Goal: Task Accomplishment & Management: Complete application form

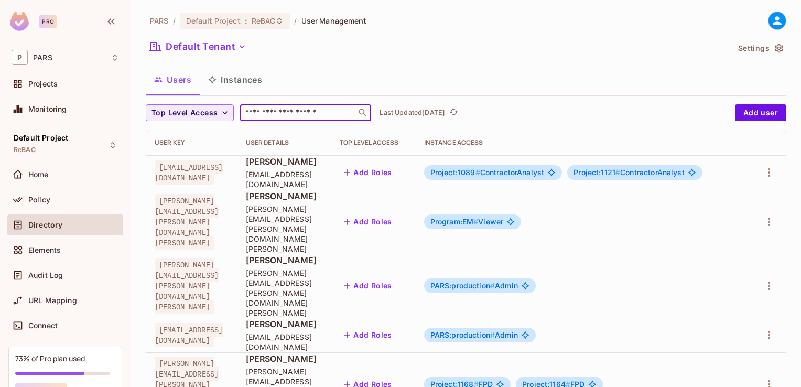
click at [263, 113] on input "text" at bounding box center [298, 112] width 110 height 10
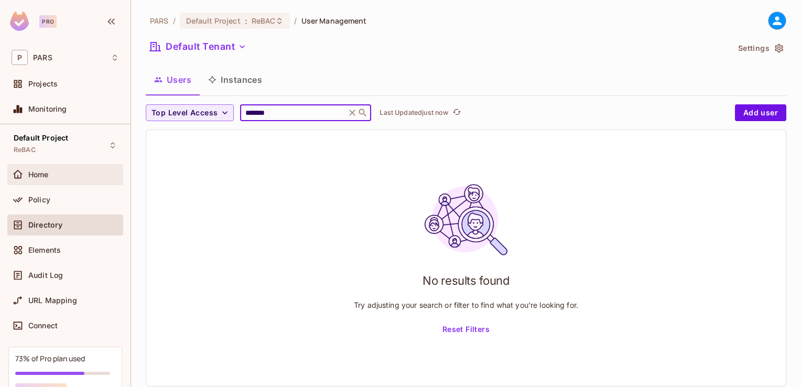
type input "*******"
click at [50, 177] on div "Home" at bounding box center [73, 174] width 91 height 8
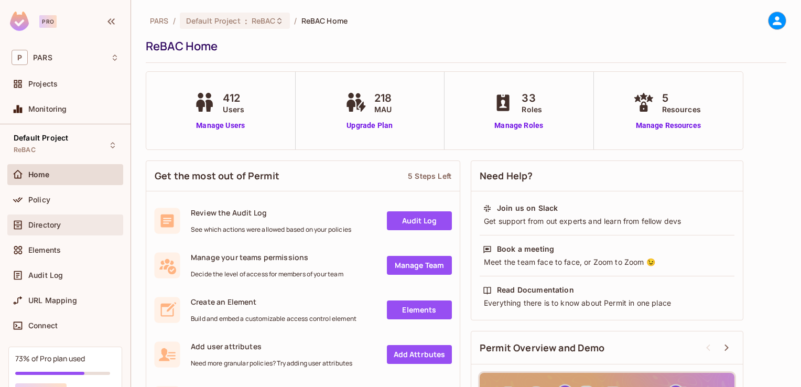
click at [54, 225] on span "Directory" at bounding box center [44, 225] width 33 height 8
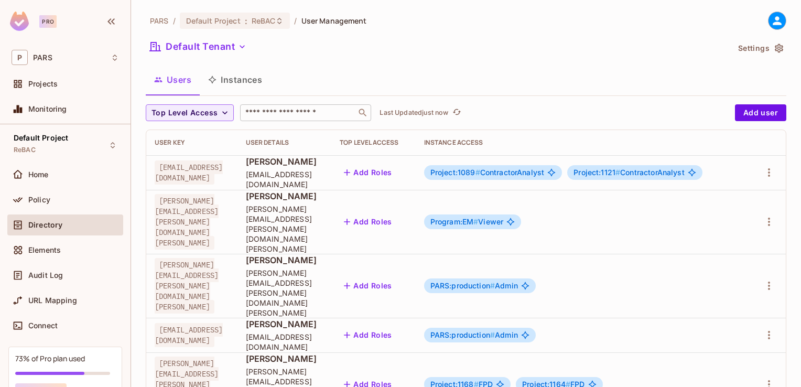
click at [283, 110] on input "text" at bounding box center [298, 112] width 110 height 10
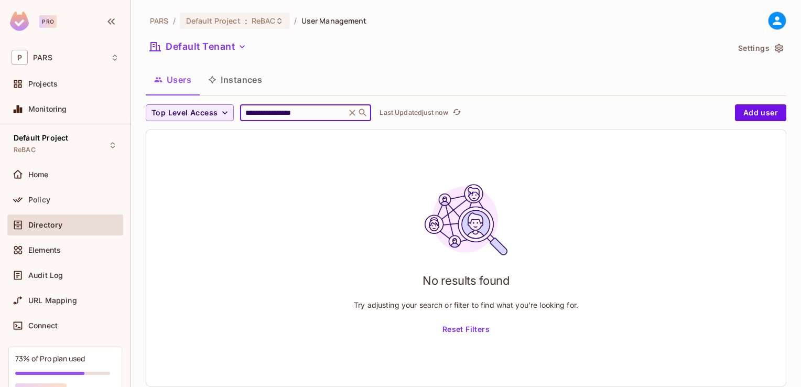
type input "**********"
click at [319, 207] on div "No results found Try adjusting your search or filter to find what you’re lookin…" at bounding box center [466, 258] width 640 height 256
click at [358, 112] on icon at bounding box center [352, 112] width 10 height 10
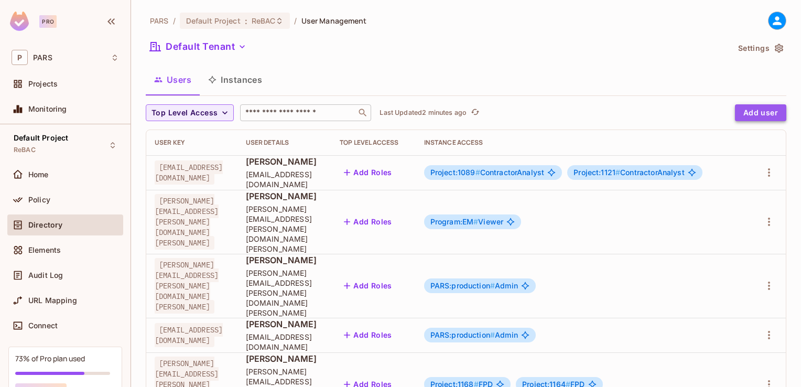
click at [751, 109] on button "Add user" at bounding box center [760, 112] width 51 height 17
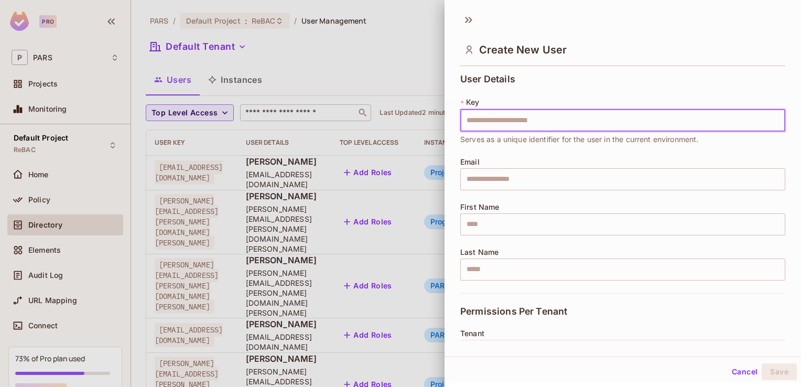
click at [472, 117] on input "text" at bounding box center [622, 121] width 325 height 22
drag, startPoint x: 472, startPoint y: 117, endPoint x: 487, endPoint y: 136, distance: 23.9
drag, startPoint x: 487, startPoint y: 136, endPoint x: 474, endPoint y: 117, distance: 22.7
click at [474, 117] on input "text" at bounding box center [622, 121] width 325 height 22
type input "**********"
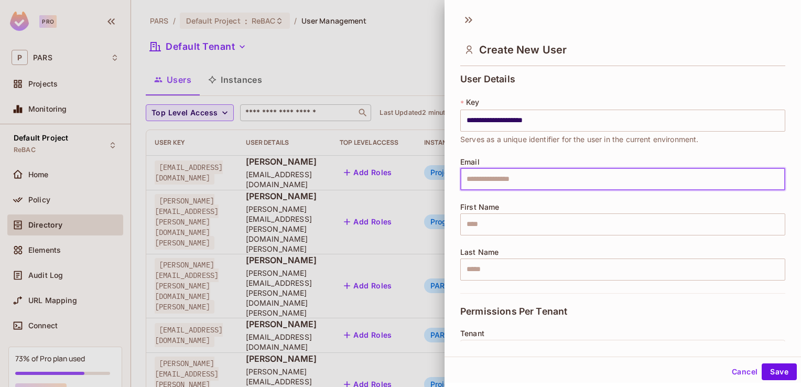
click at [471, 177] on input "text" at bounding box center [622, 179] width 325 height 22
paste input "**********"
type input "**********"
click at [463, 220] on input "text" at bounding box center [622, 224] width 325 height 22
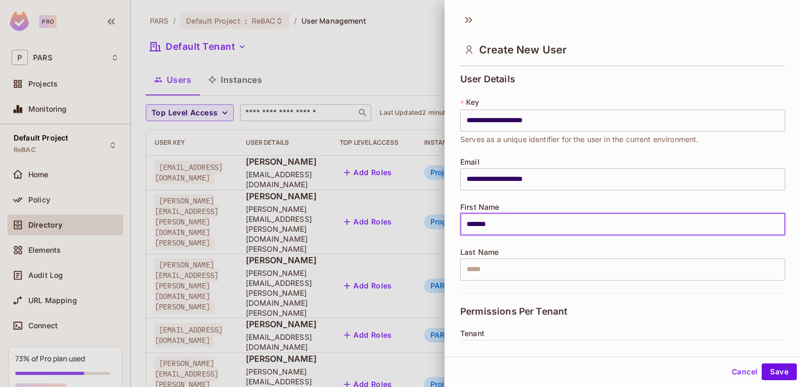
type input "*******"
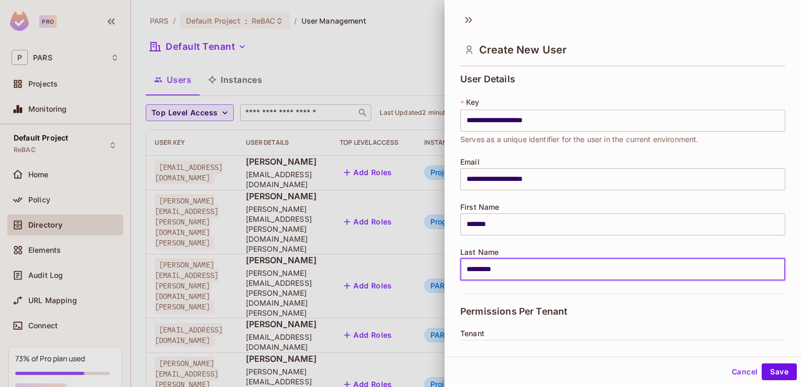
type input "*********"
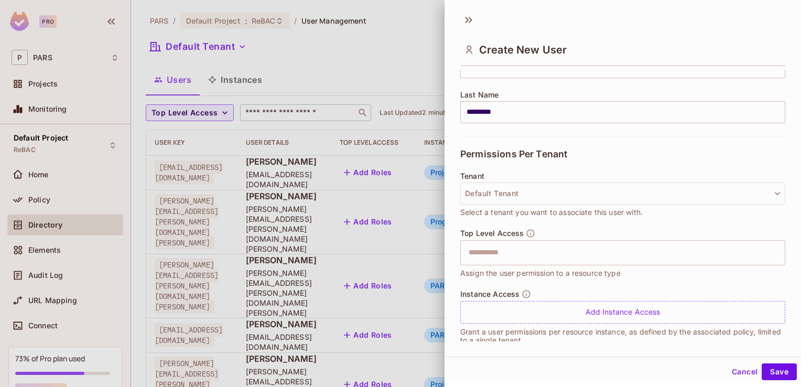
scroll to position [170, 0]
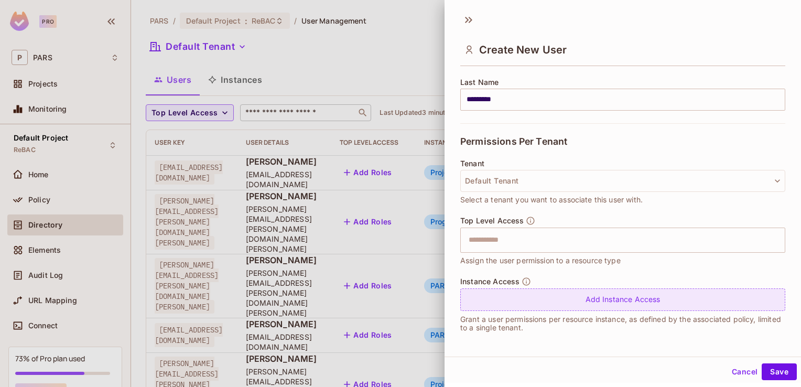
click at [623, 295] on div "Add Instance Access" at bounding box center [622, 299] width 325 height 23
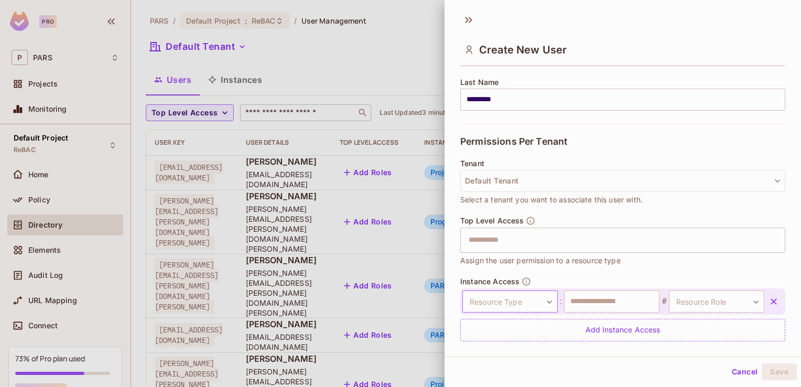
click at [542, 297] on body "Pro P PARS Projects Monitoring Default Project ReBAC Home Policy Directory Elem…" at bounding box center [400, 193] width 801 height 387
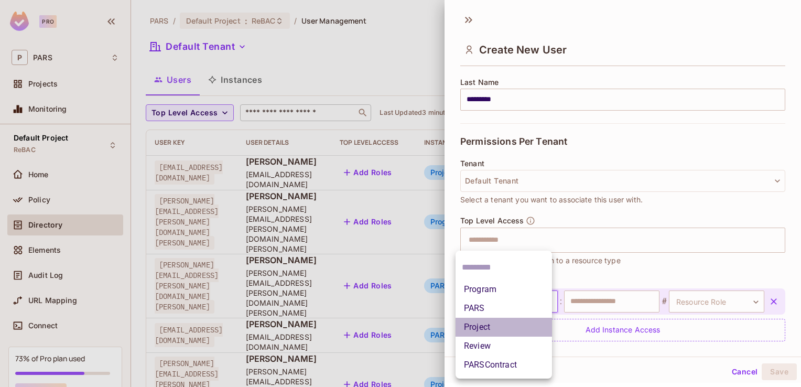
click at [513, 323] on li "Project" at bounding box center [504, 327] width 96 height 19
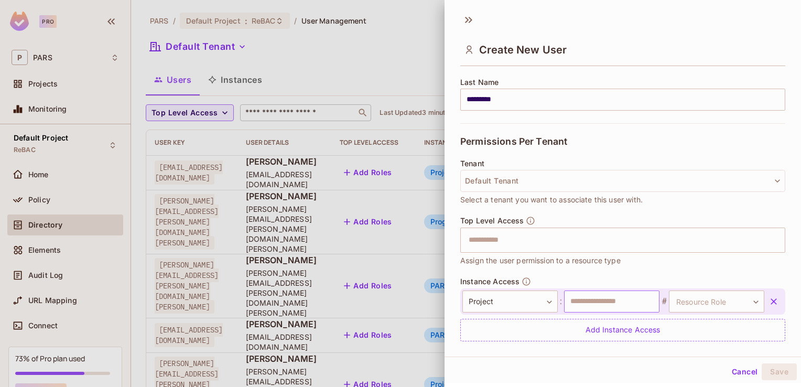
click at [579, 301] on input "text" at bounding box center [611, 301] width 95 height 22
type input "****"
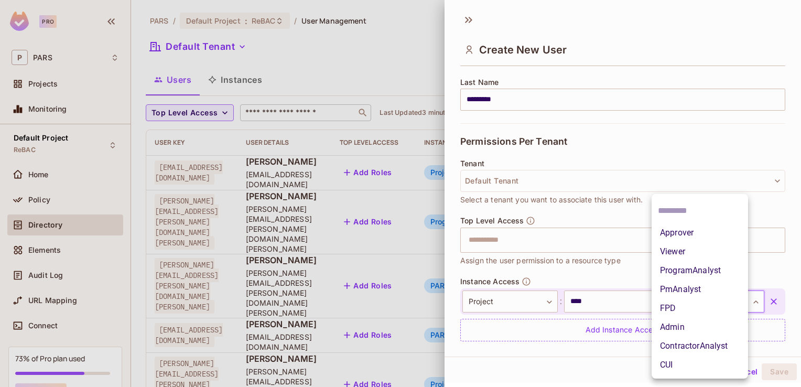
click at [740, 303] on body "Pro P PARS Projects Monitoring Default Project ReBAC Home Policy Directory Elem…" at bounding box center [400, 193] width 801 height 387
click at [695, 250] on li "Viewer" at bounding box center [700, 251] width 96 height 19
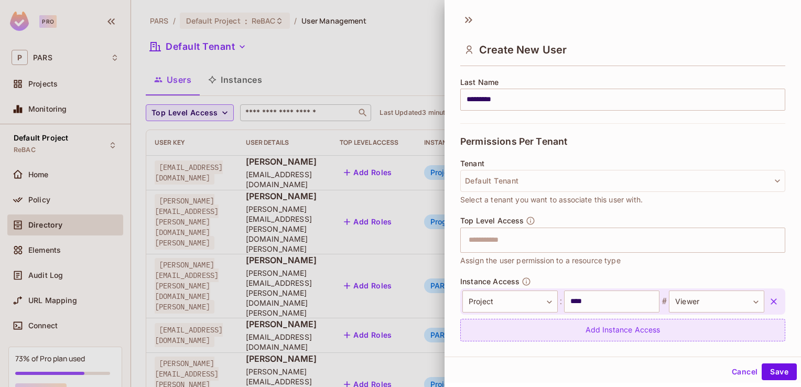
click at [615, 334] on div "Add Instance Access" at bounding box center [622, 330] width 325 height 23
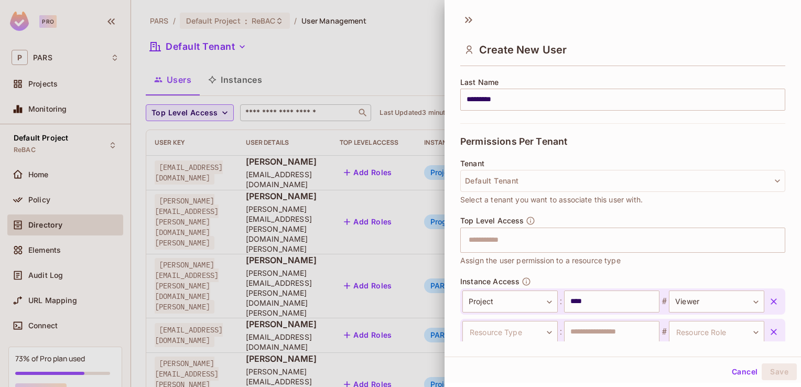
scroll to position [171, 0]
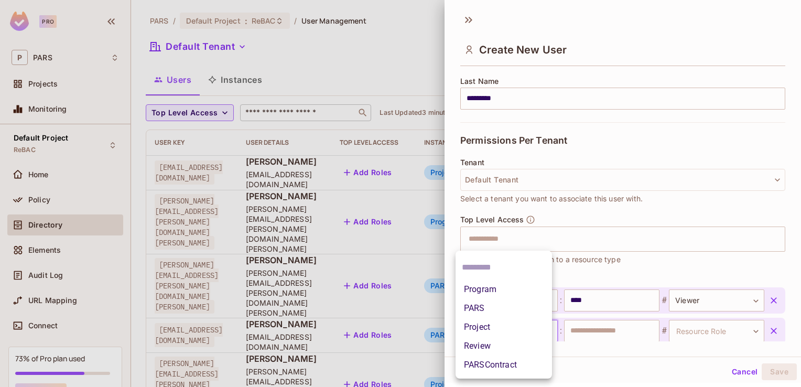
click at [543, 327] on body "Pro P PARS Projects Monitoring Default Project ReBAC Home Policy Directory Elem…" at bounding box center [400, 193] width 801 height 387
click at [534, 324] on li "Project" at bounding box center [504, 327] width 96 height 19
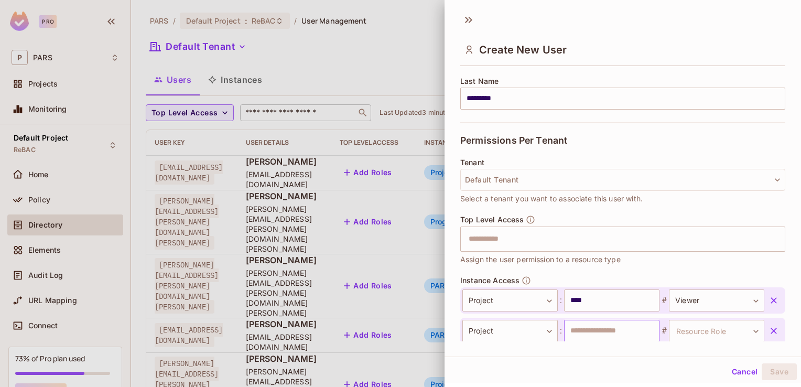
click at [566, 324] on input "text" at bounding box center [611, 331] width 95 height 22
type input "****"
click at [736, 328] on body "Pro P PARS Projects Monitoring Default Project ReBAC Home Policy Directory Elem…" at bounding box center [400, 193] width 801 height 387
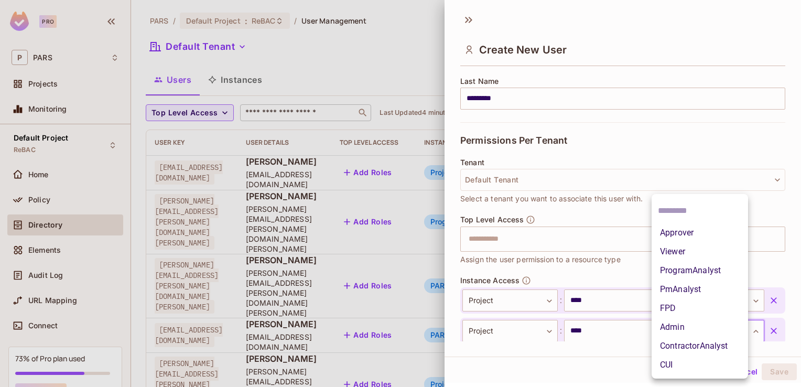
click at [707, 252] on li "Viewer" at bounding box center [700, 251] width 96 height 19
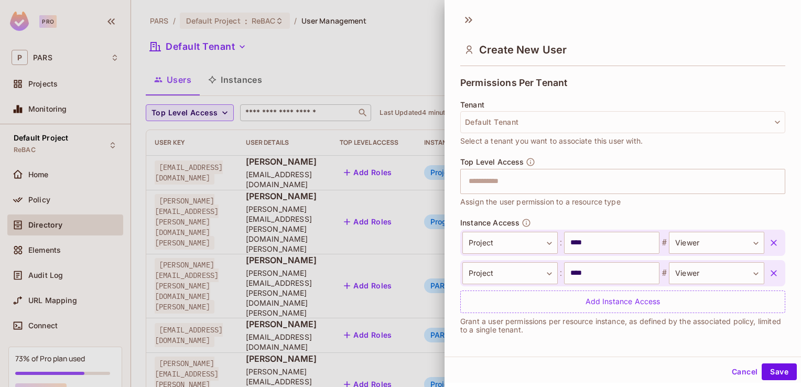
scroll to position [231, 0]
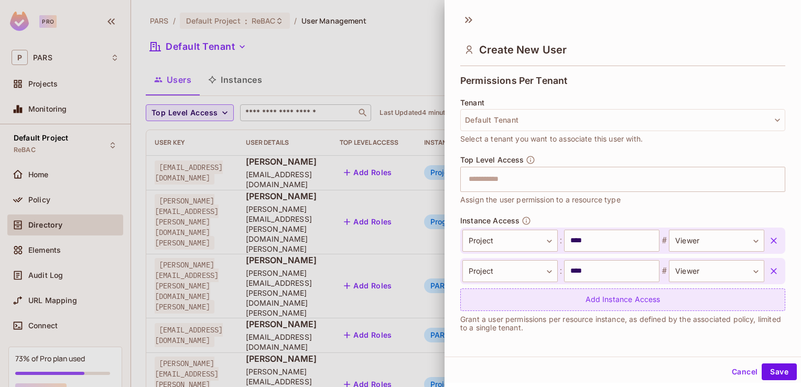
click at [639, 297] on div "Add Instance Access" at bounding box center [622, 299] width 325 height 23
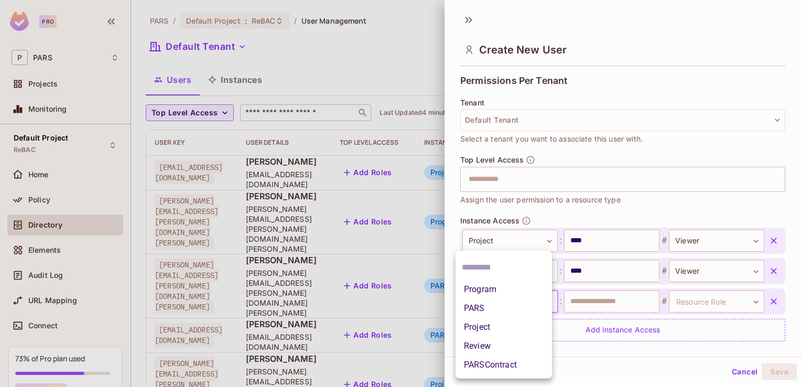
click at [545, 297] on body "Pro P PARS Projects Monitoring Default Project ReBAC Home Policy Directory Elem…" at bounding box center [400, 193] width 801 height 387
click at [532, 328] on li "Project" at bounding box center [504, 327] width 96 height 19
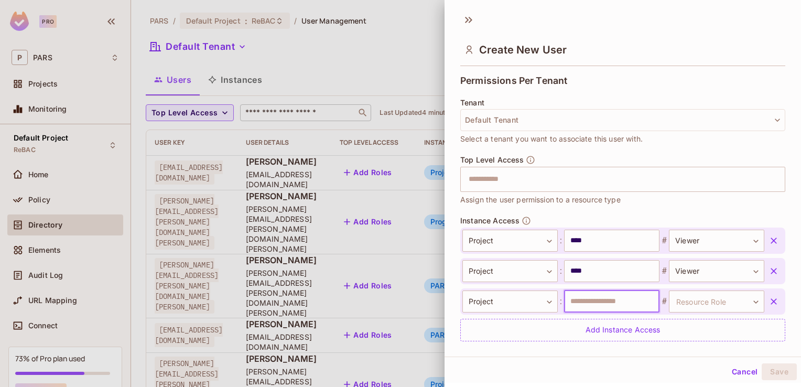
click at [569, 297] on input "text" at bounding box center [611, 301] width 95 height 22
type input "****"
click at [743, 303] on body "Pro P PARS Projects Monitoring Default Project ReBAC Home Policy Directory Elem…" at bounding box center [400, 193] width 801 height 387
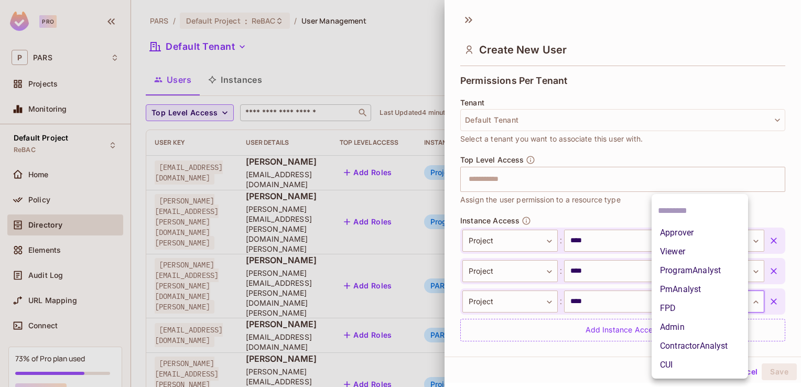
click at [699, 251] on li "Viewer" at bounding box center [700, 251] width 96 height 19
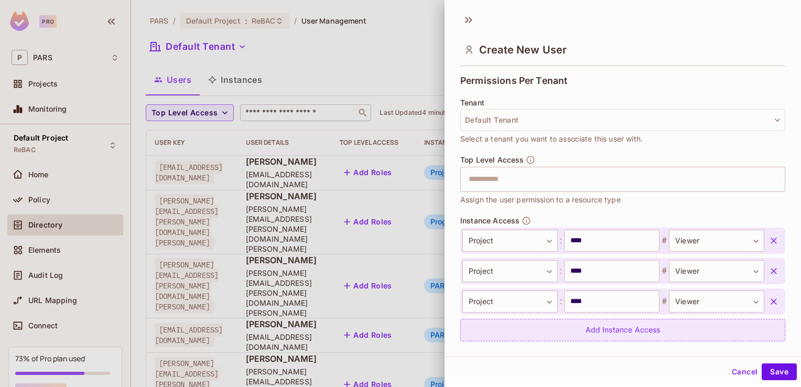
click at [618, 332] on div "Add Instance Access" at bounding box center [622, 330] width 325 height 23
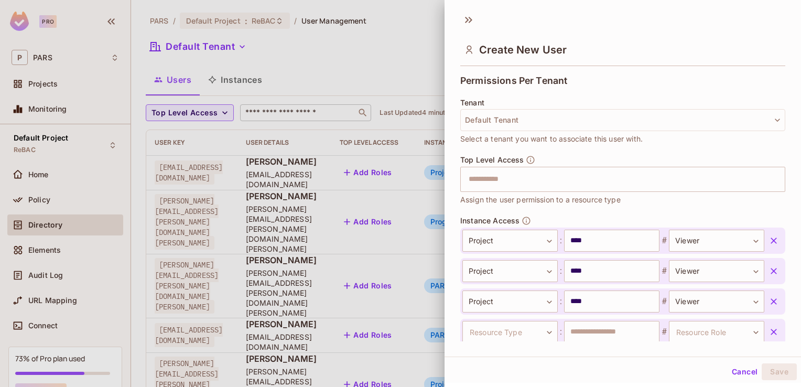
scroll to position [232, 0]
click at [543, 332] on body "Pro P PARS Projects Monitoring Default Project ReBAC Home Policy Directory Elem…" at bounding box center [400, 193] width 801 height 387
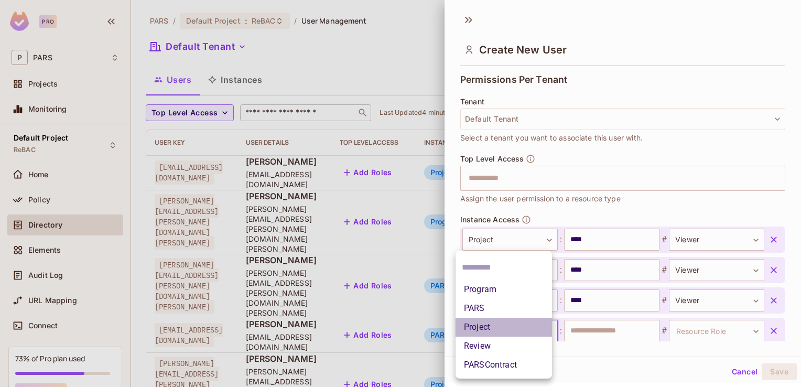
click at [517, 327] on li "Project" at bounding box center [504, 327] width 96 height 19
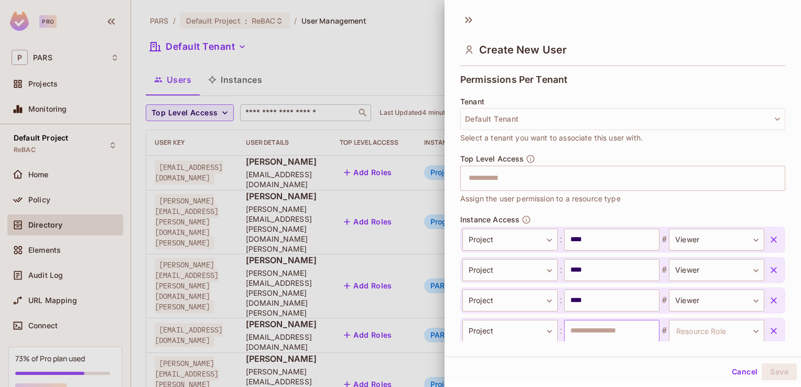
click at [569, 328] on input "text" at bounding box center [611, 331] width 95 height 22
type input "****"
click at [740, 326] on body "Pro P PARS Projects Monitoring Default Project ReBAC Home Policy Directory Elem…" at bounding box center [400, 193] width 801 height 387
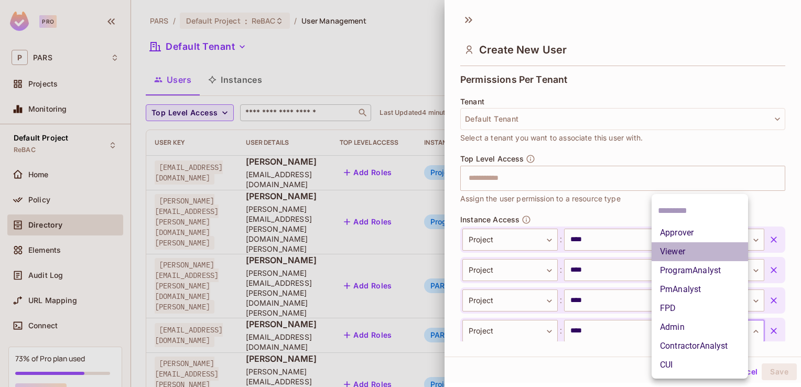
click at [709, 255] on li "Viewer" at bounding box center [700, 251] width 96 height 19
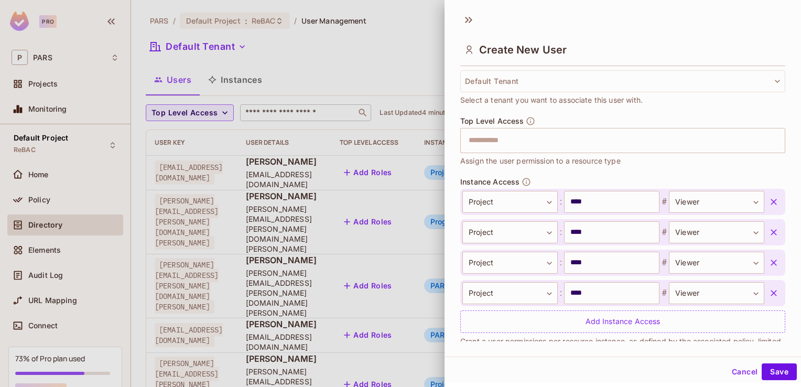
scroll to position [273, 0]
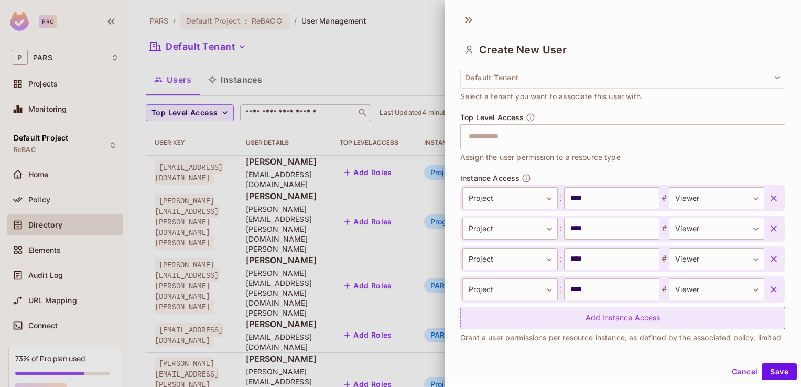
click at [623, 313] on div "Add Instance Access" at bounding box center [622, 318] width 325 height 23
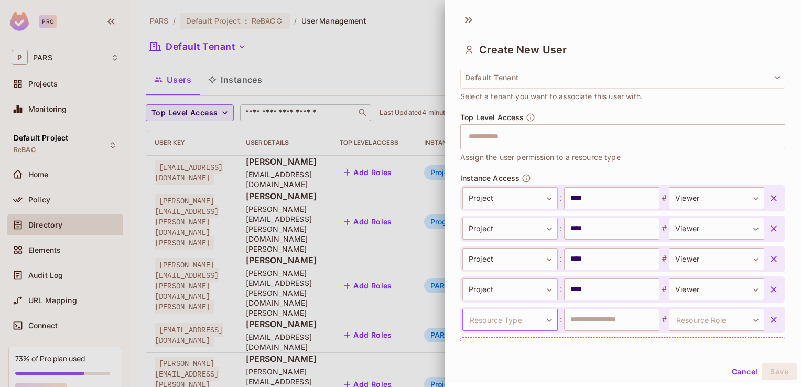
click at [543, 320] on body "Pro P PARS Projects Monitoring Default Project ReBAC Home Policy Directory Elem…" at bounding box center [400, 193] width 801 height 387
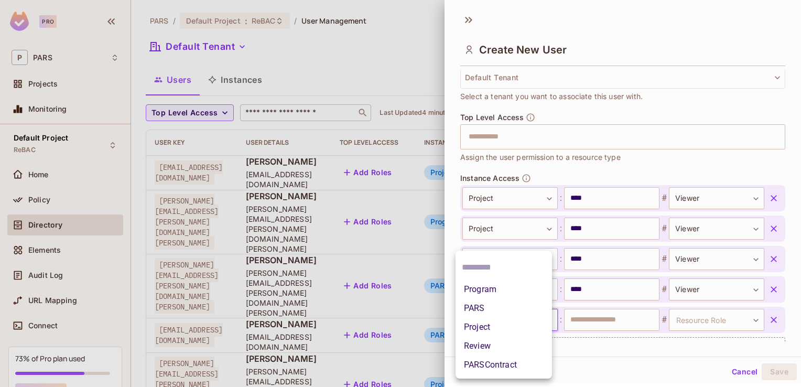
click at [528, 324] on li "Project" at bounding box center [504, 327] width 96 height 19
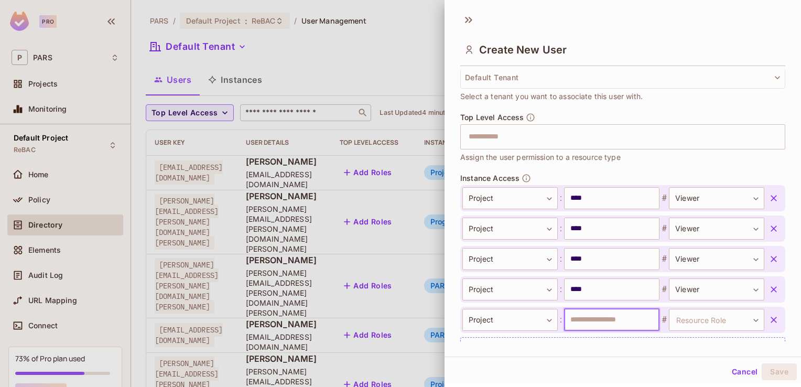
click at [572, 318] on input "text" at bounding box center [611, 320] width 95 height 22
type input "****"
click at [743, 320] on body "Pro P PARS Projects Monitoring Default Project ReBAC Home Policy Directory Elem…" at bounding box center [400, 193] width 801 height 387
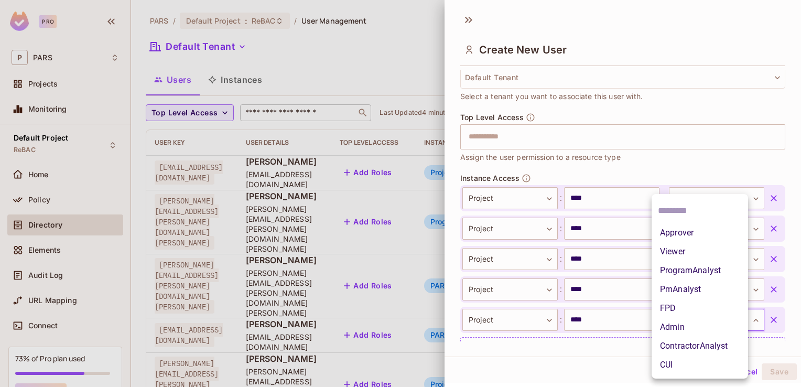
click at [706, 253] on li "Viewer" at bounding box center [700, 251] width 96 height 19
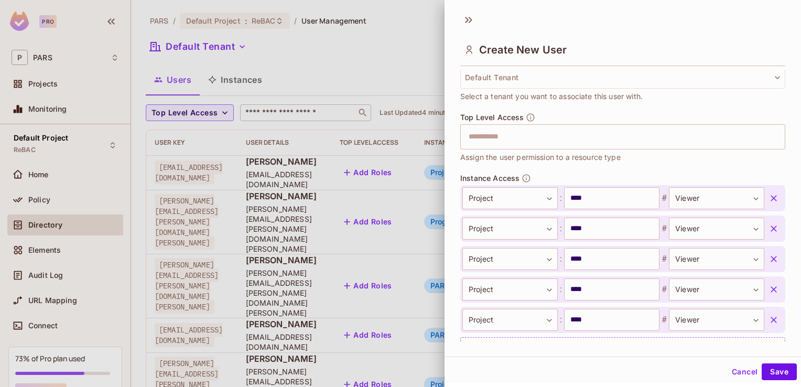
scroll to position [322, 0]
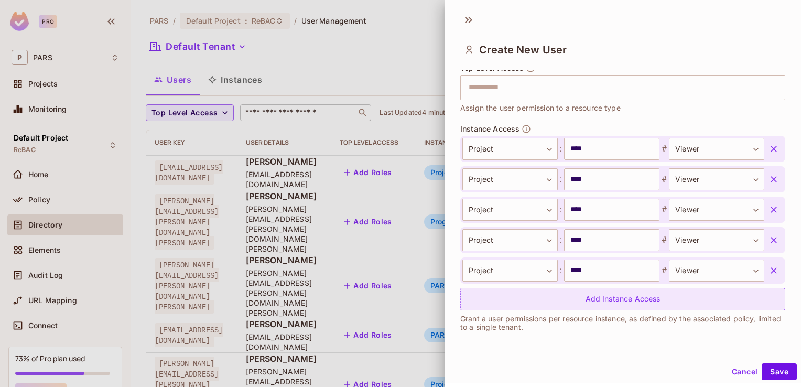
click at [629, 303] on div "Add Instance Access" at bounding box center [622, 299] width 325 height 23
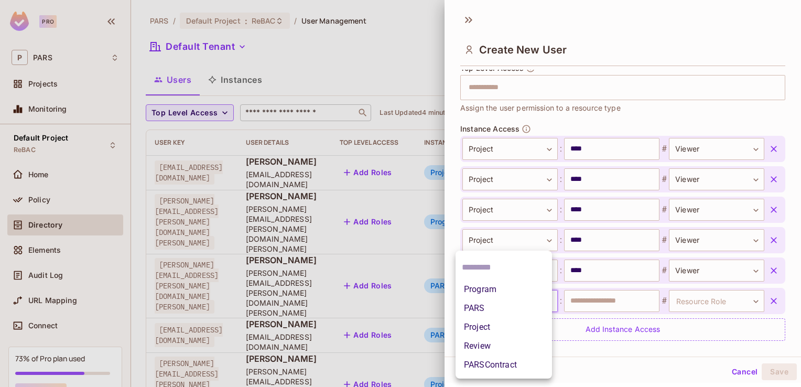
click at [544, 297] on body "Pro P PARS Projects Monitoring Default Project ReBAC Home Policy Directory Elem…" at bounding box center [400, 193] width 801 height 387
click at [520, 325] on li "Project" at bounding box center [504, 327] width 96 height 19
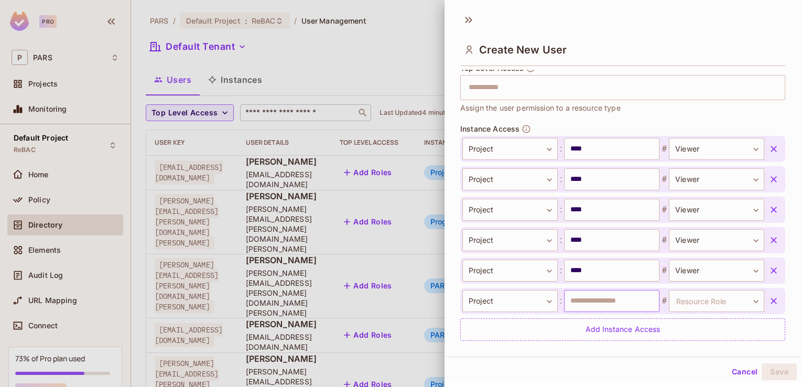
click at [571, 299] on input "text" at bounding box center [611, 301] width 95 height 22
type input "***"
click at [690, 299] on body "Pro P PARS Projects Monitoring Default Project ReBAC Home Policy Directory Elem…" at bounding box center [400, 193] width 801 height 387
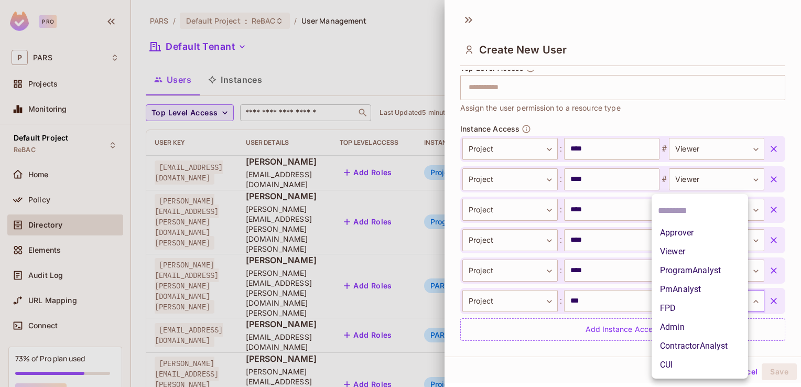
click at [689, 249] on li "Viewer" at bounding box center [700, 251] width 96 height 19
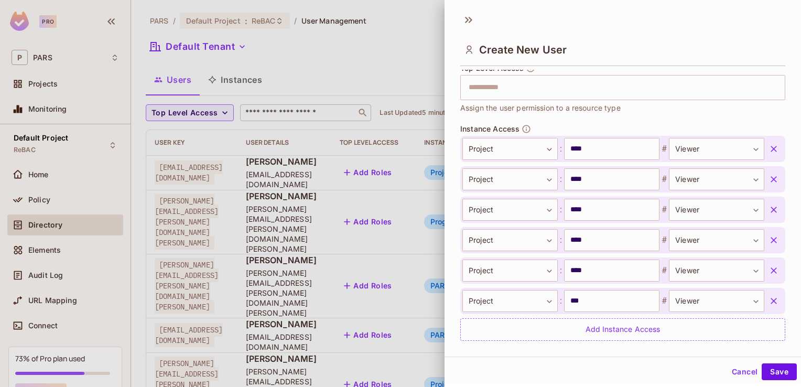
scroll to position [352, 0]
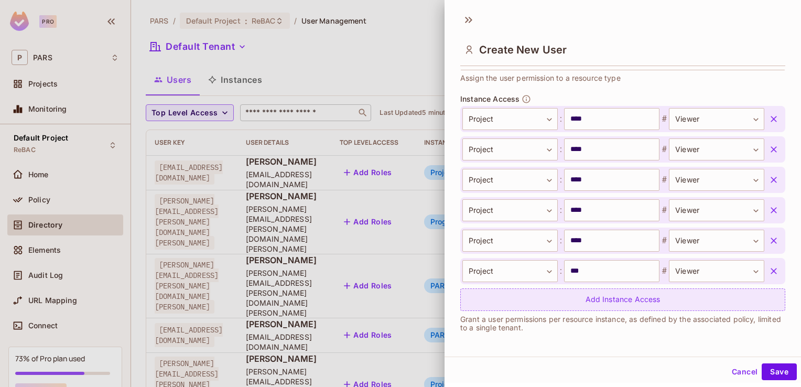
click at [604, 297] on div "Add Instance Access" at bounding box center [622, 299] width 325 height 23
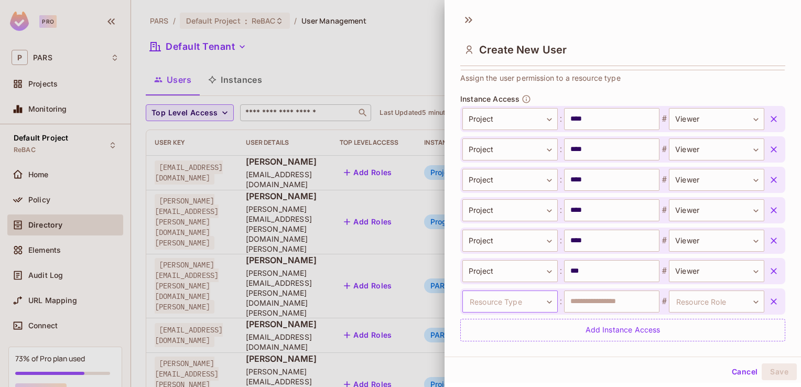
click at [543, 300] on body "Pro P PARS Projects Monitoring Default Project ReBAC Home Policy Directory Elem…" at bounding box center [400, 193] width 801 height 387
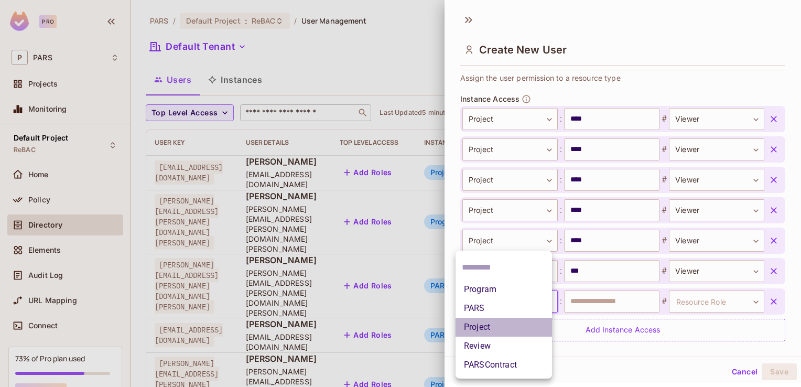
click at [512, 325] on li "Project" at bounding box center [504, 327] width 96 height 19
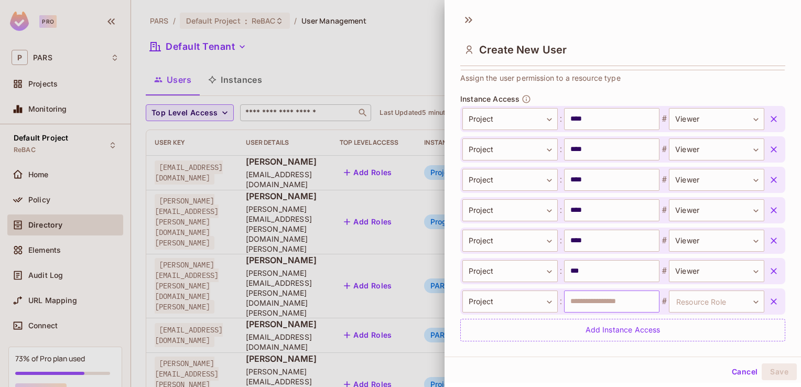
click at [581, 300] on input "text" at bounding box center [611, 301] width 95 height 22
type input "****"
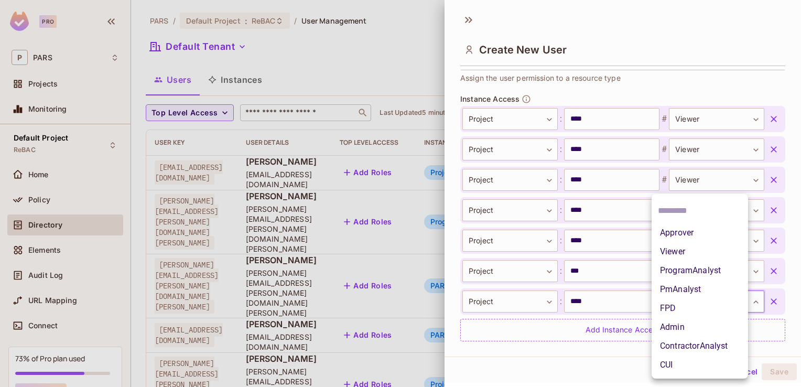
click at [692, 303] on body "Pro P PARS Projects Monitoring Default Project ReBAC Home Policy Directory Elem…" at bounding box center [400, 193] width 801 height 387
click at [675, 249] on li "Viewer" at bounding box center [700, 251] width 96 height 19
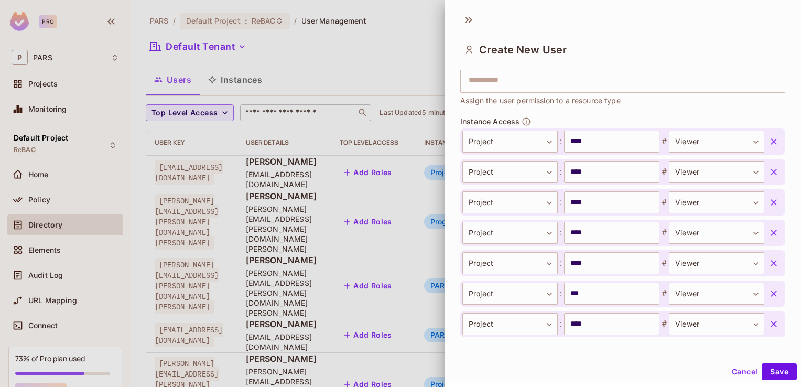
scroll to position [383, 0]
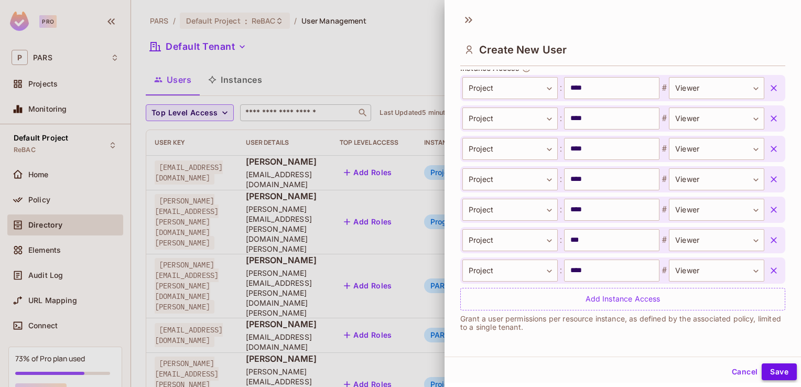
click at [772, 370] on button "Save" at bounding box center [779, 371] width 35 height 17
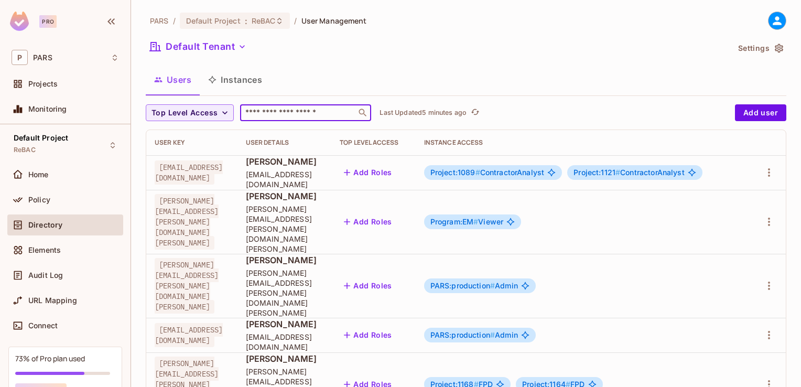
click at [274, 112] on input "text" at bounding box center [298, 112] width 110 height 10
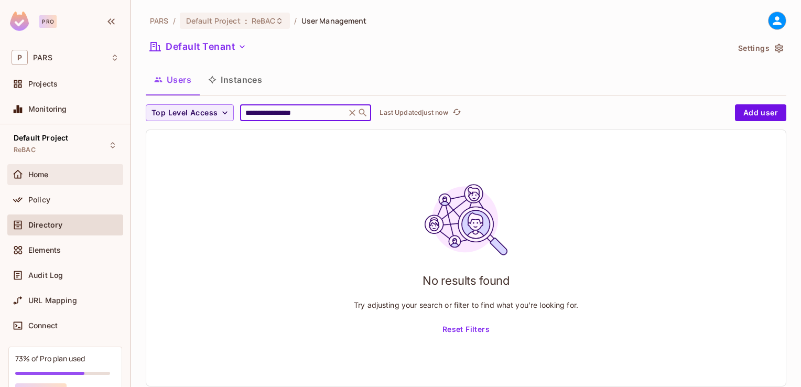
type input "**********"
click at [57, 171] on div "Home" at bounding box center [73, 174] width 91 height 8
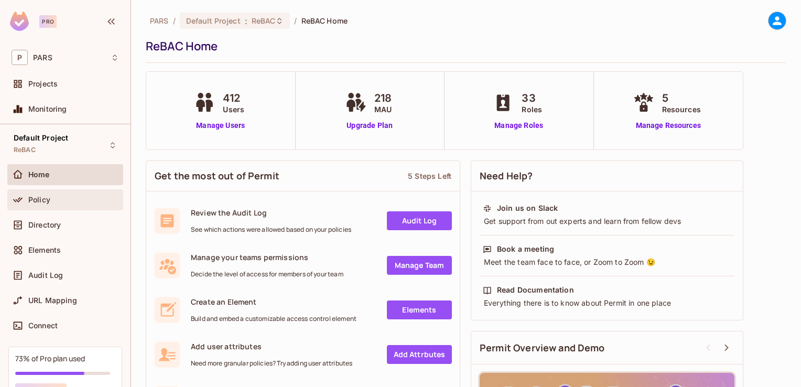
click at [51, 196] on div "Policy" at bounding box center [73, 200] width 91 height 8
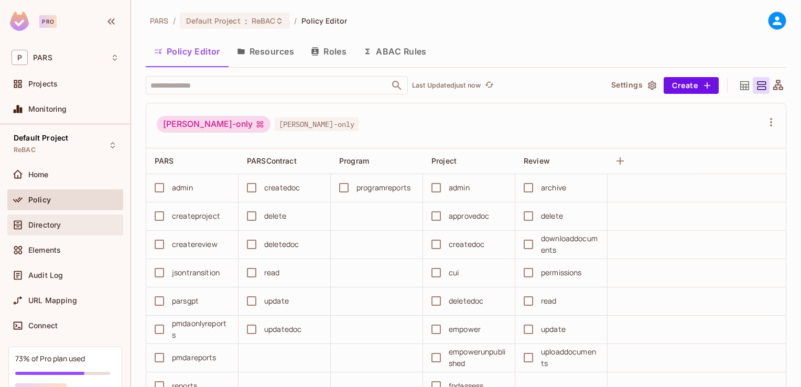
click at [54, 226] on span "Directory" at bounding box center [44, 225] width 33 height 8
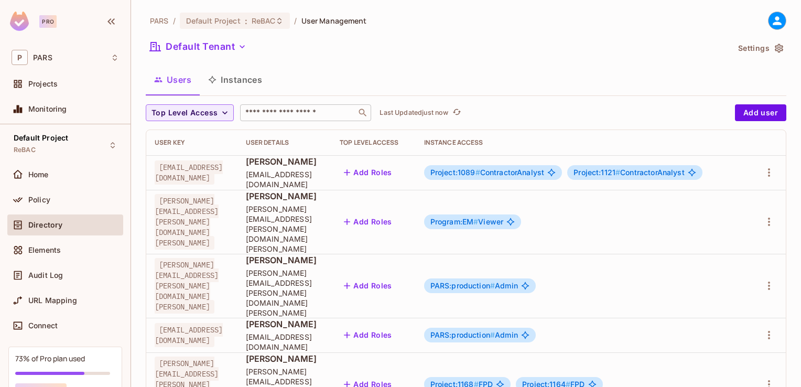
click at [263, 113] on input "text" at bounding box center [298, 112] width 110 height 10
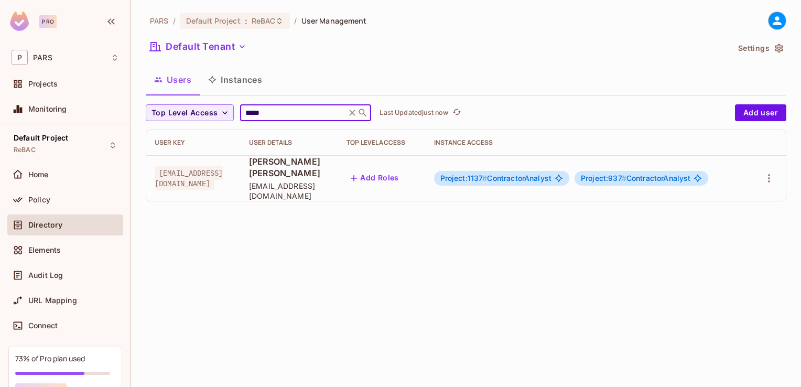
click at [295, 230] on div "PARS / Default Project : ReBAC / User Management Default Tenant Settings Users …" at bounding box center [466, 193] width 670 height 387
click at [262, 109] on input "*****" at bounding box center [293, 112] width 100 height 10
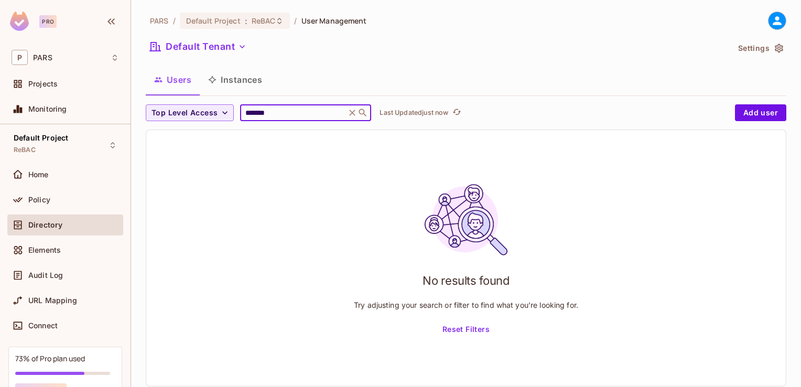
type input "**********"
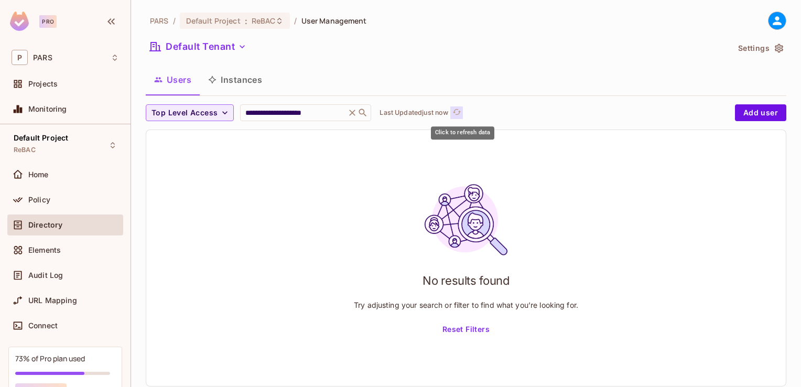
click at [461, 112] on icon "refresh" at bounding box center [456, 111] width 9 height 9
click at [358, 112] on icon at bounding box center [352, 112] width 10 height 10
